Goal: Information Seeking & Learning: Check status

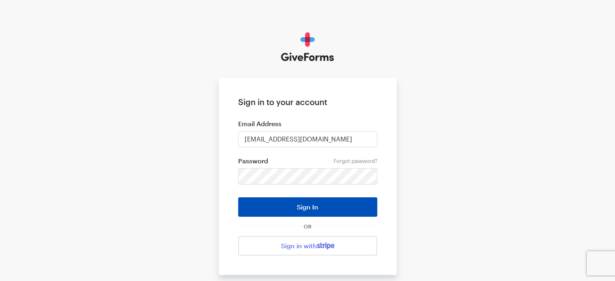
click at [324, 206] on button "Sign In" at bounding box center [307, 206] width 139 height 19
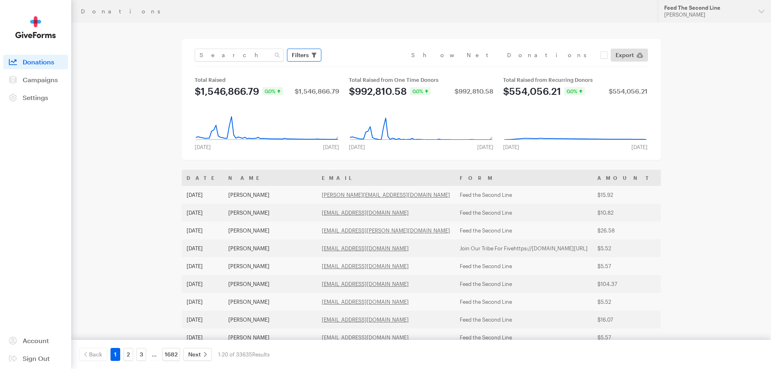
click at [307, 57] on span "Filters" at bounding box center [300, 55] width 17 height 10
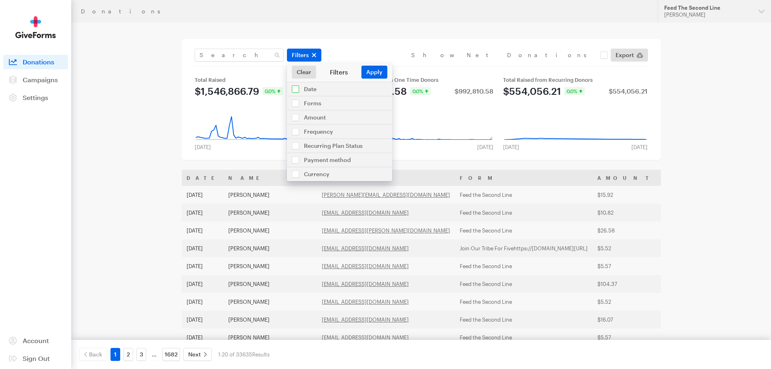
click at [324, 93] on input "checkbox" at bounding box center [339, 89] width 105 height 14
checkbox input "true"
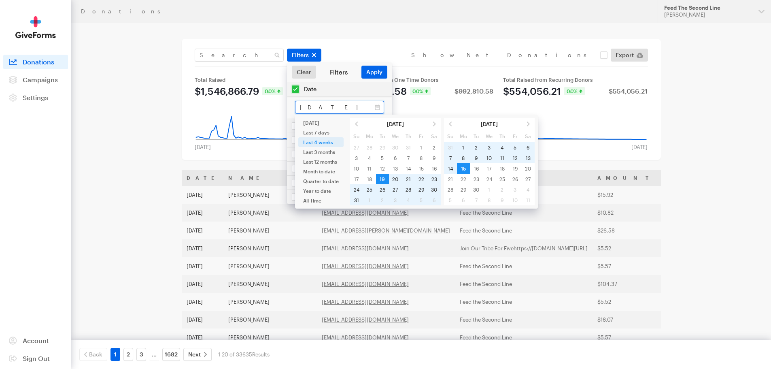
click at [325, 107] on input "Aug 19, 2025 - Sep 15, 2025" at bounding box center [339, 107] width 89 height 13
click at [358, 124] on span at bounding box center [356, 124] width 13 height 11
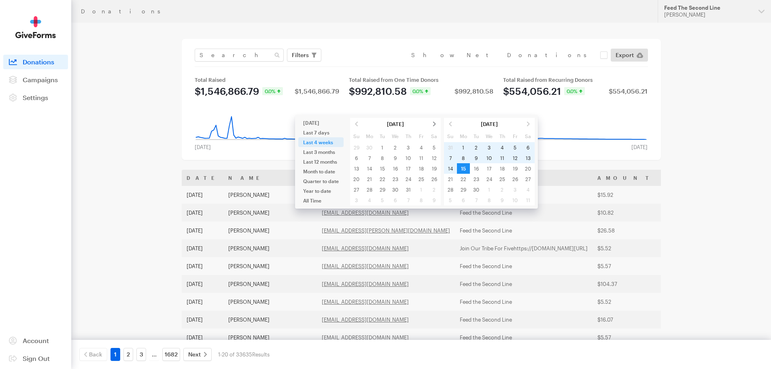
click at [434, 124] on span at bounding box center [434, 124] width 13 height 11
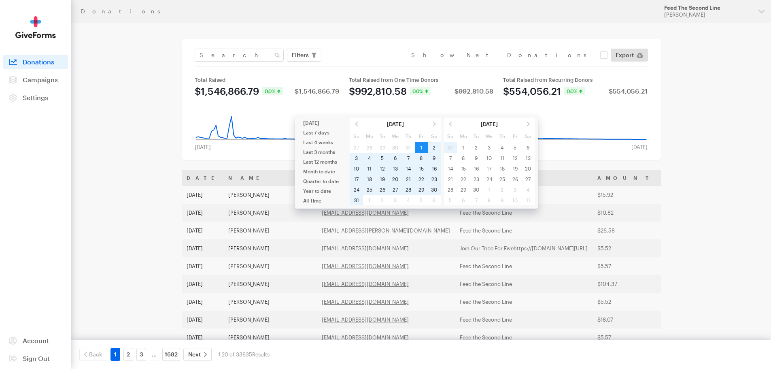
type input "Aug 01, 2025 - Aug 31, 2025"
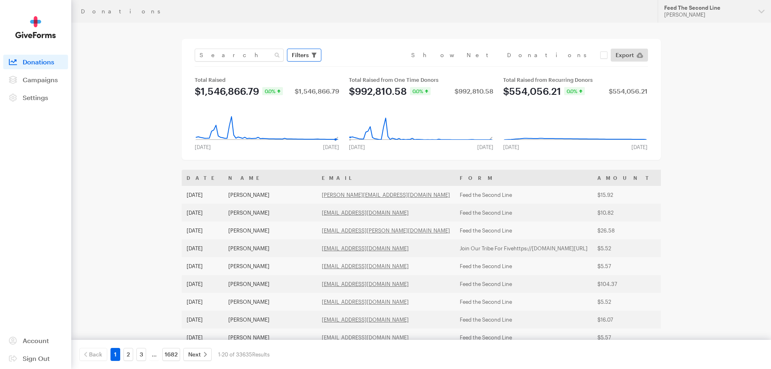
click at [303, 59] on span "Filters" at bounding box center [300, 55] width 17 height 10
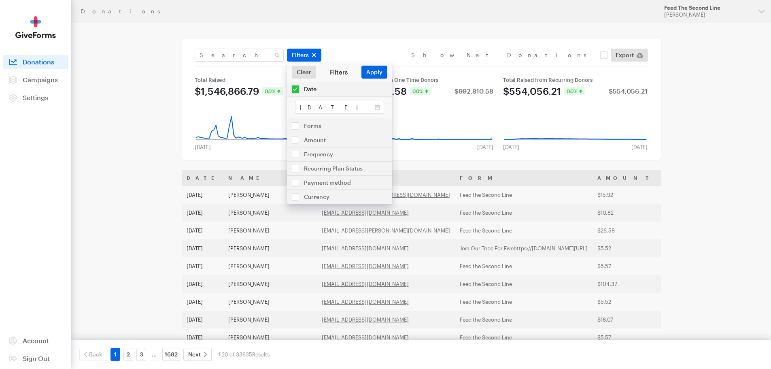
click at [653, 78] on div "Filters Clear Filters Apply Date Aug 01, 2025 - Aug 31, 2025 Forms Default Give…" at bounding box center [421, 99] width 479 height 121
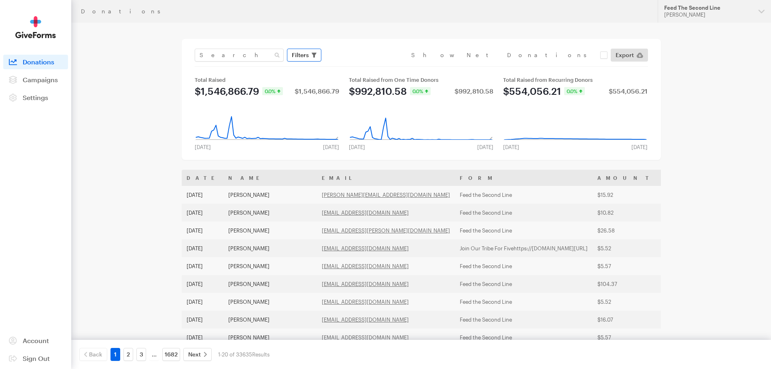
click at [305, 56] on span "Filters" at bounding box center [300, 55] width 17 height 10
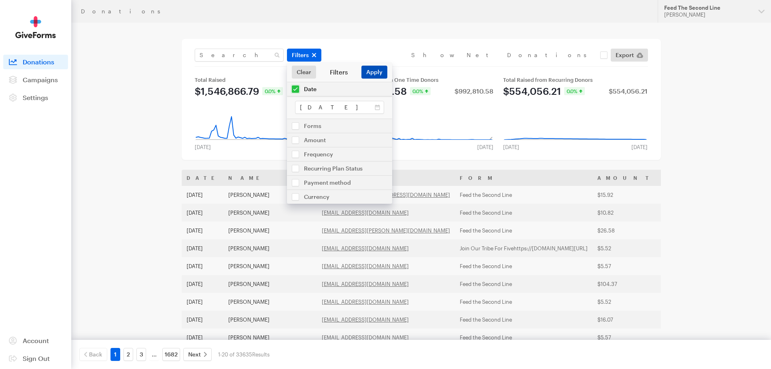
click at [370, 70] on button "Apply" at bounding box center [374, 72] width 26 height 13
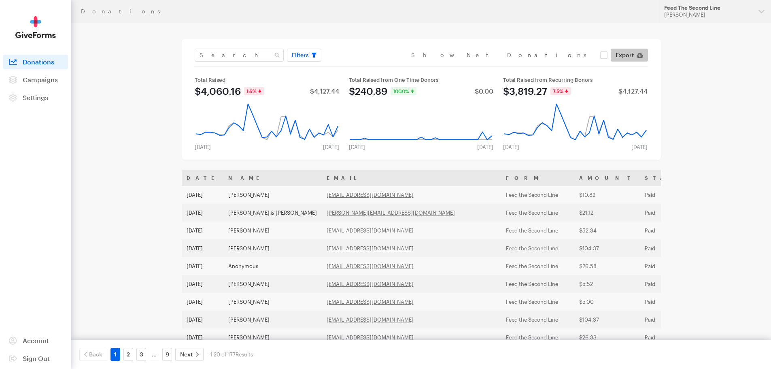
click at [640, 54] on icon at bounding box center [639, 55] width 6 height 5
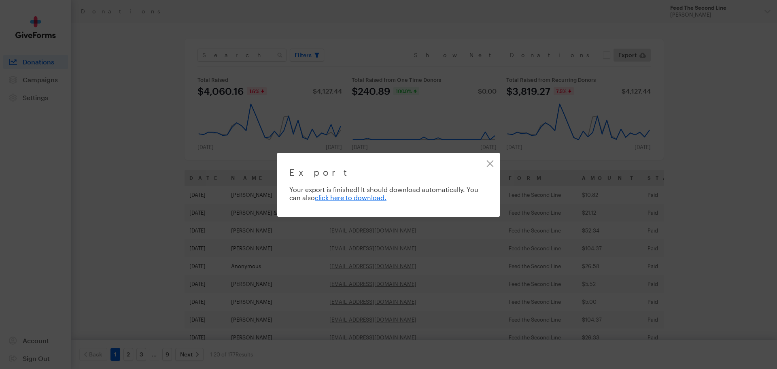
click at [489, 164] on link "Close" at bounding box center [490, 163] width 18 height 18
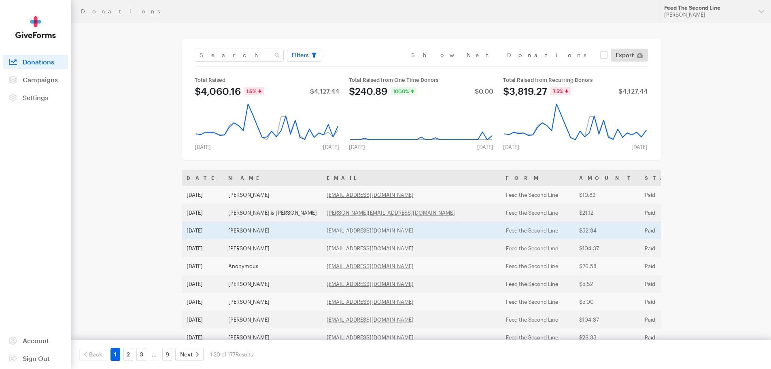
click at [206, 233] on td "Aug 31, 2025" at bounding box center [203, 230] width 42 height 18
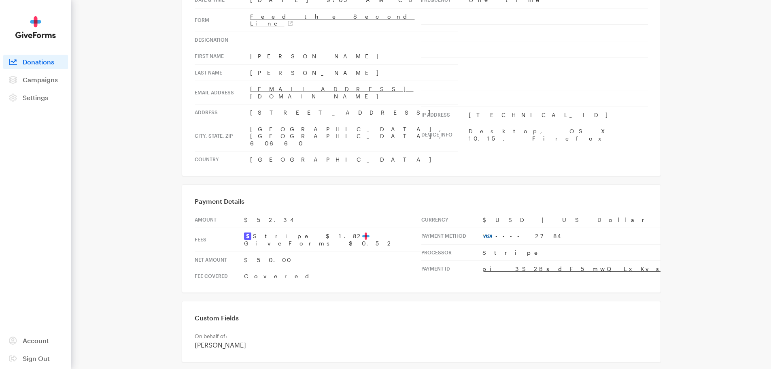
scroll to position [100, 0]
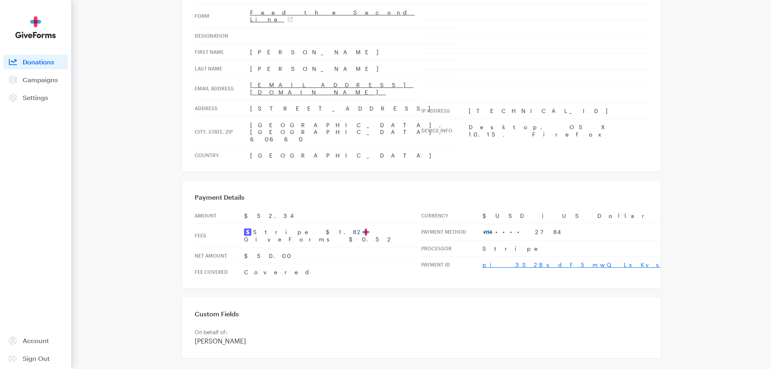
click at [544, 261] on link "pi_3S2BsdF5mwQLxKvs16Z1Hame" at bounding box center [613, 264] width 262 height 7
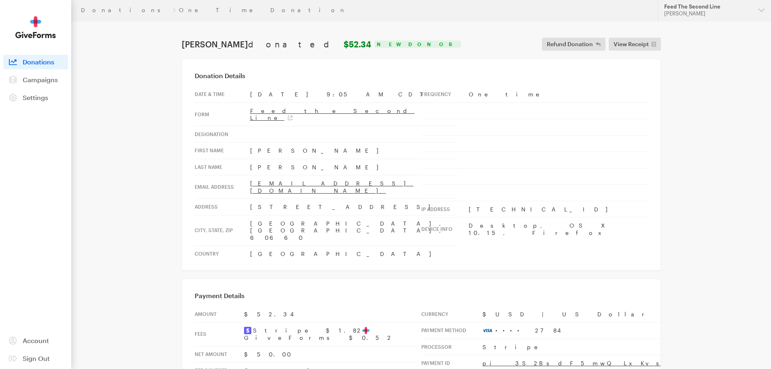
scroll to position [0, 0]
click at [97, 11] on link "Donations" at bounding box center [125, 11] width 88 height 6
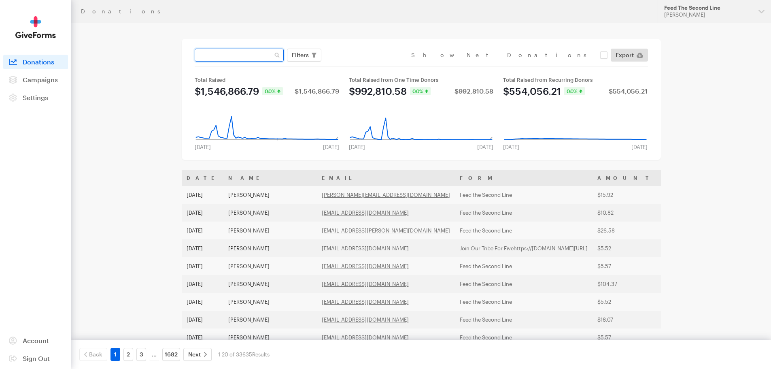
click at [246, 54] on input "text" at bounding box center [239, 55] width 89 height 13
type input "[PERSON_NAME]"
click at [361, 66] on button "Apply" at bounding box center [374, 72] width 26 height 13
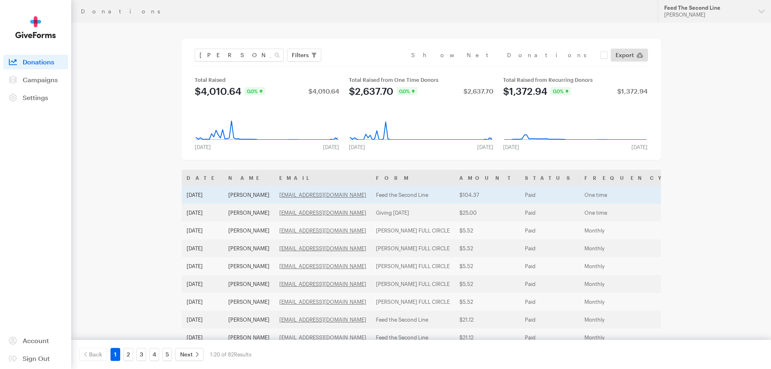
click at [274, 191] on td "Julia Humphries" at bounding box center [248, 195] width 51 height 18
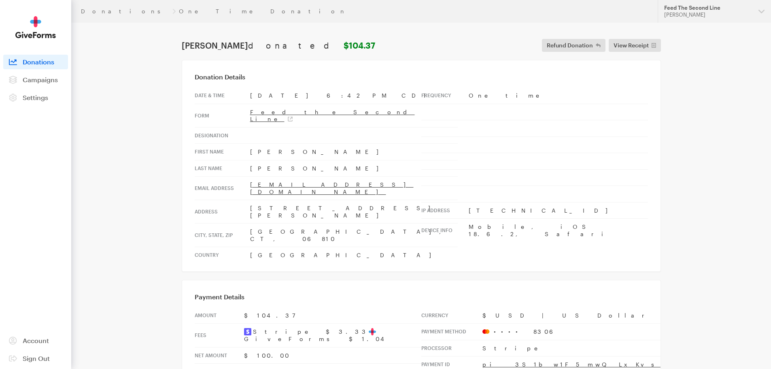
scroll to position [100, 0]
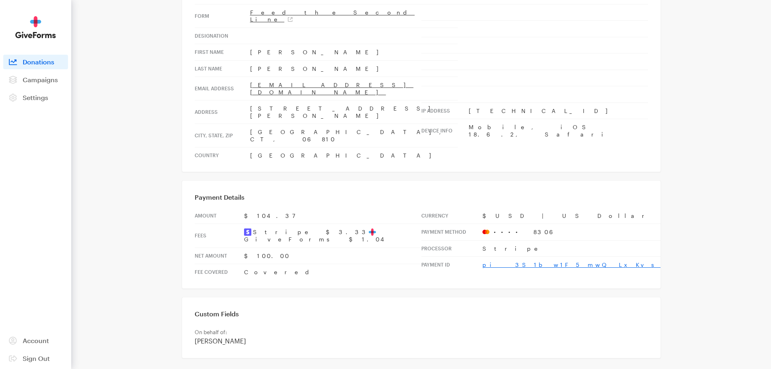
click at [546, 261] on link "pi_3S1bw1F5mwQLxKvs1MskxOAI" at bounding box center [617, 264] width 270 height 7
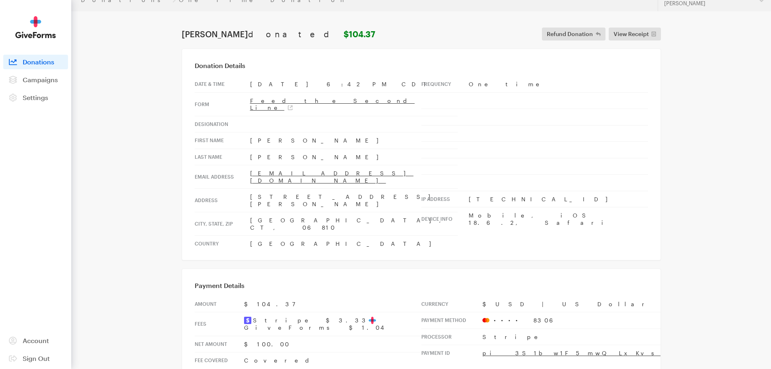
scroll to position [0, 0]
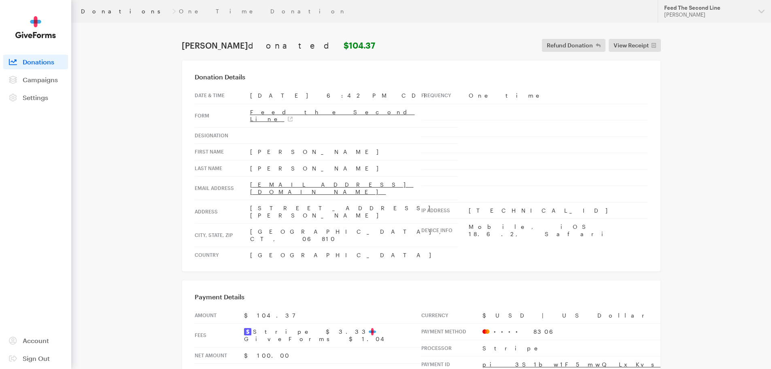
click at [97, 11] on link "Donations" at bounding box center [125, 11] width 88 height 6
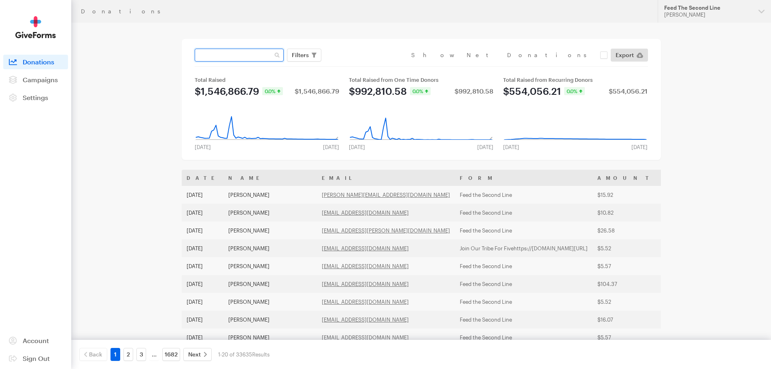
click at [240, 54] on input "text" at bounding box center [239, 55] width 89 height 13
type input "[PERSON_NAME]"
click at [361, 66] on button "Apply" at bounding box center [374, 72] width 26 height 13
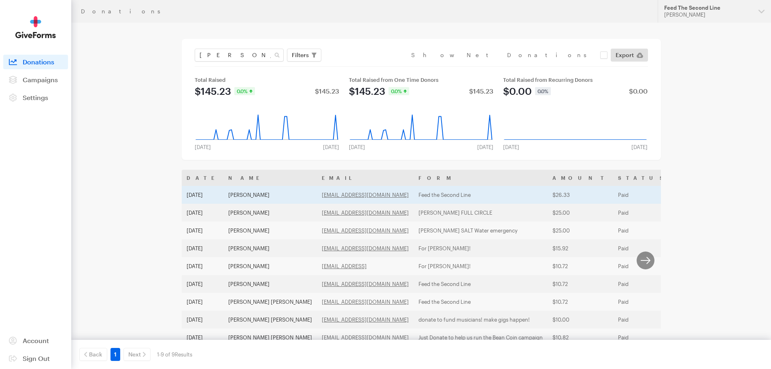
click at [261, 195] on td "[PERSON_NAME]" at bounding box center [269, 195] width 93 height 18
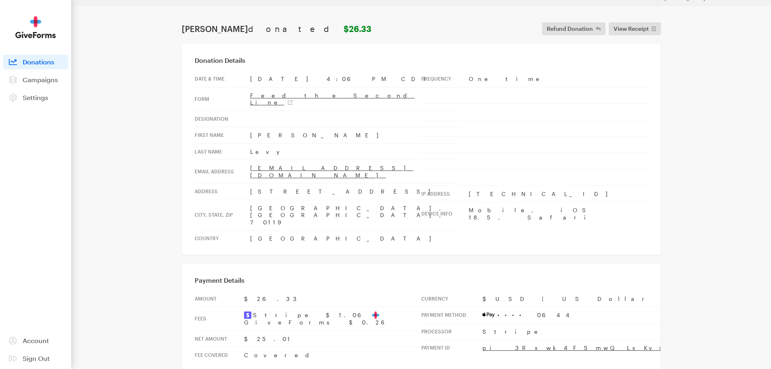
scroll to position [30, 0]
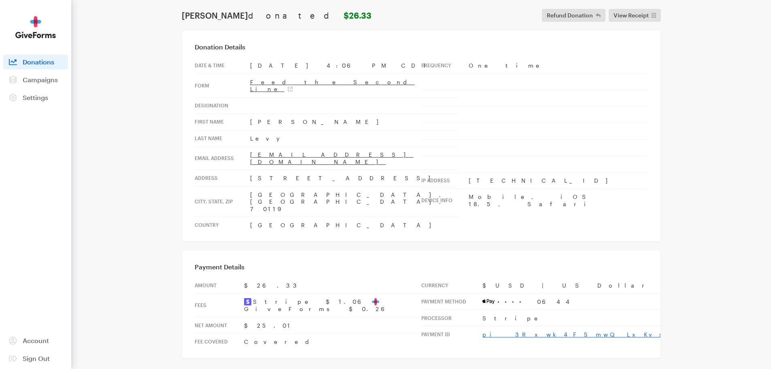
click at [530, 331] on link "pi_3Rxwk4F5mwQLxKvs0Owyl4jh" at bounding box center [618, 334] width 273 height 7
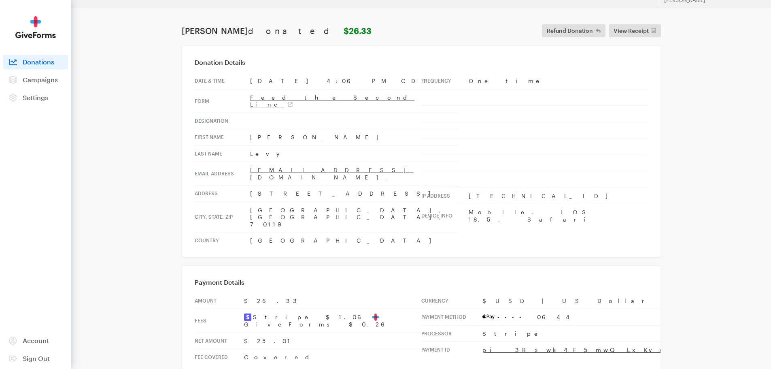
scroll to position [0, 0]
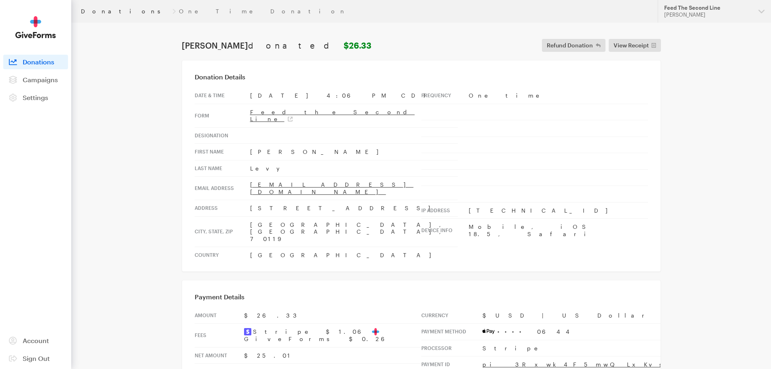
click at [99, 11] on link "Donations" at bounding box center [125, 11] width 88 height 6
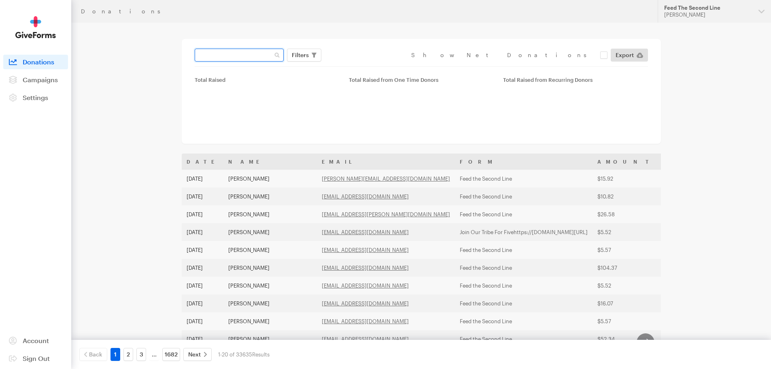
click at [239, 58] on input "text" at bounding box center [239, 55] width 89 height 13
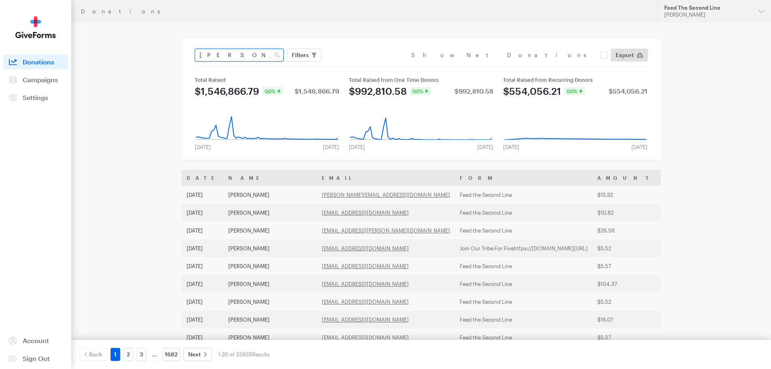
type input "[PERSON_NAME]"
click at [361, 66] on button "Apply" at bounding box center [374, 72] width 26 height 13
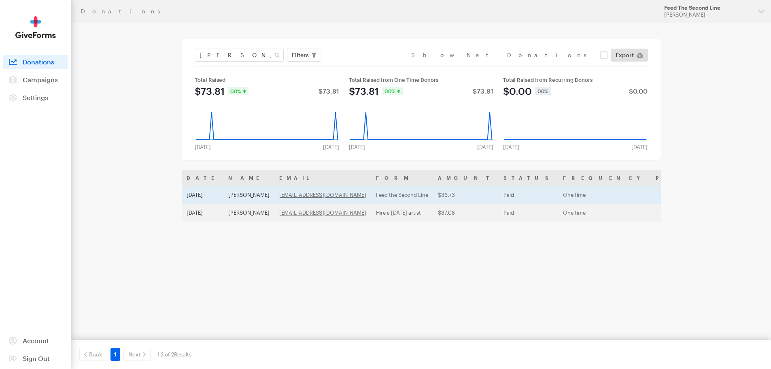
click at [254, 195] on td "[PERSON_NAME]" at bounding box center [248, 195] width 51 height 18
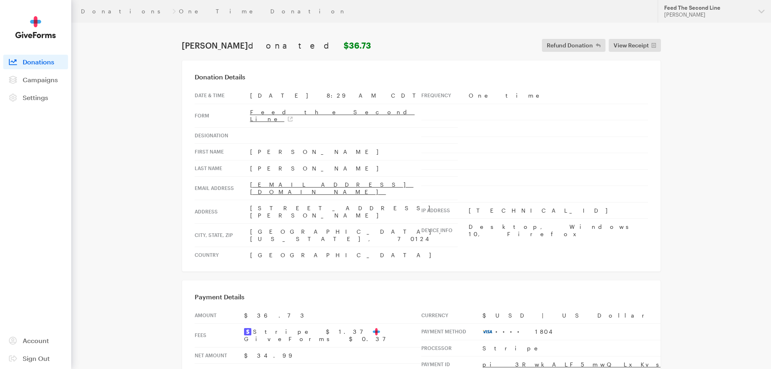
scroll to position [30, 0]
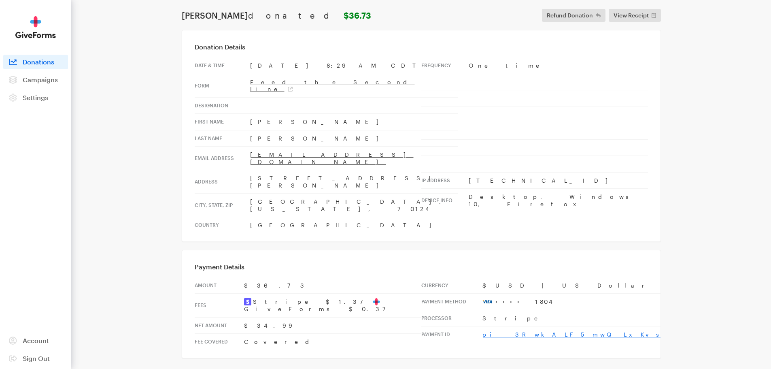
click at [536, 331] on link "pi_3RwkALF5mwQLxKvs1rIigURW" at bounding box center [622, 334] width 280 height 7
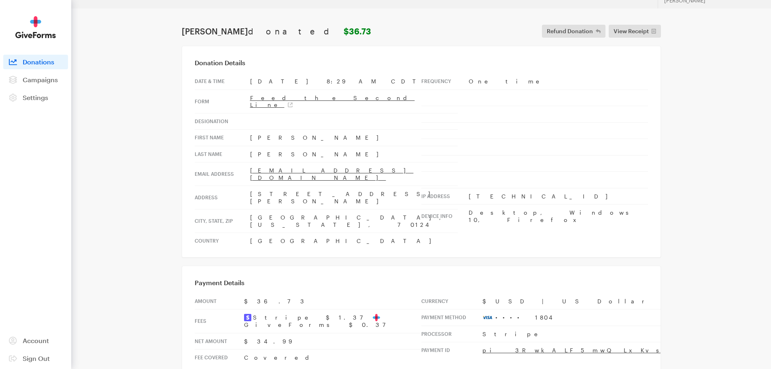
scroll to position [0, 0]
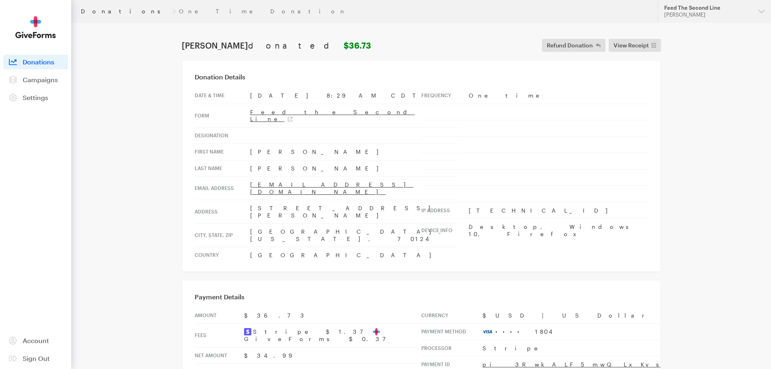
click at [103, 10] on link "Donations" at bounding box center [125, 11] width 88 height 6
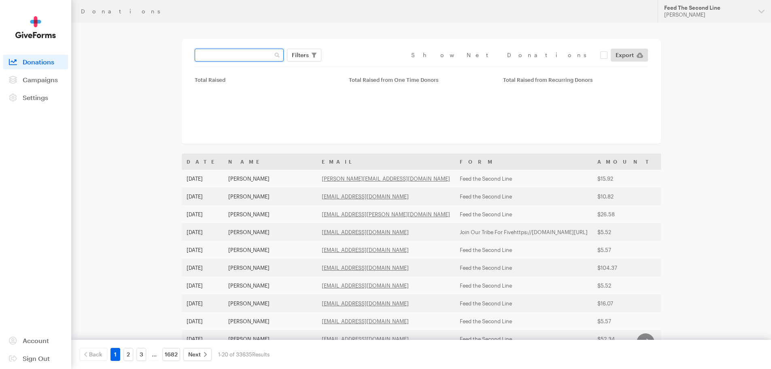
click at [245, 56] on input "text" at bounding box center [239, 55] width 89 height 13
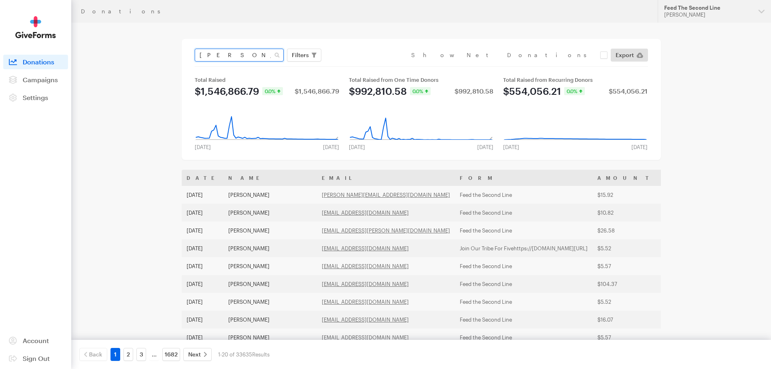
type input "[PERSON_NAME]"
click at [361, 66] on button "Apply" at bounding box center [374, 72] width 26 height 13
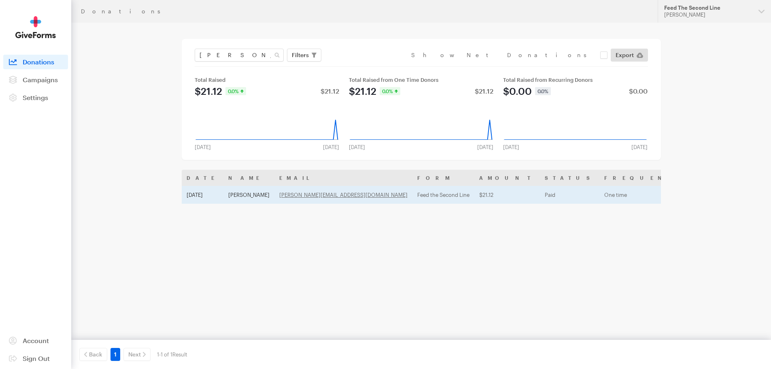
click at [251, 193] on td "[PERSON_NAME]" at bounding box center [248, 195] width 51 height 18
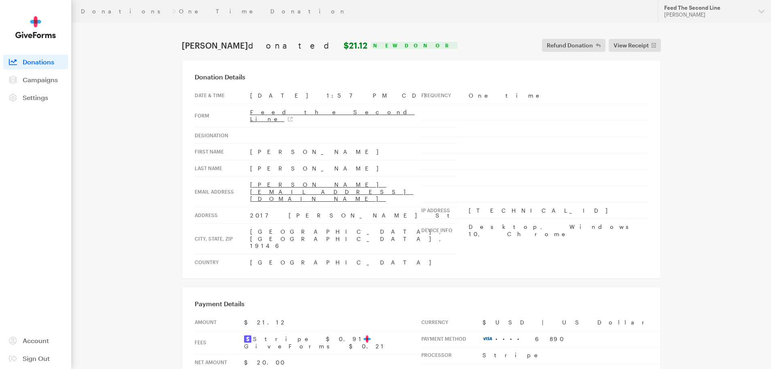
click at [519, 368] on link "pi_3RsTZEF5mwQLxKvs1Gfrz0ii" at bounding box center [618, 371] width 273 height 7
